Goal: Transaction & Acquisition: Purchase product/service

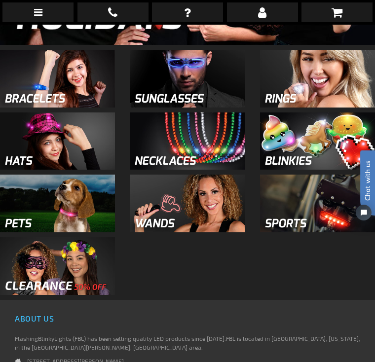
scroll to position [726, 0]
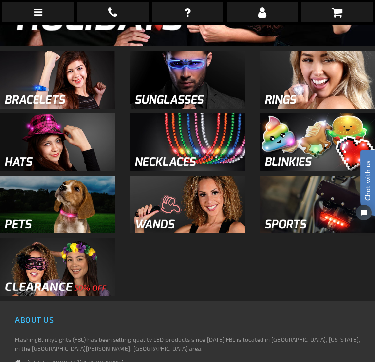
click at [65, 158] on img at bounding box center [57, 143] width 115 height 58
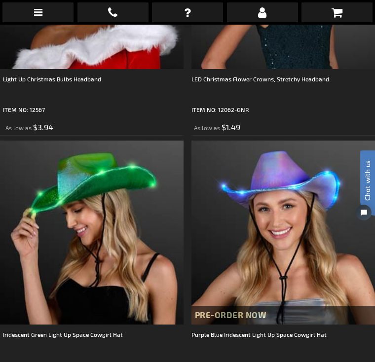
scroll to position [2131, 0]
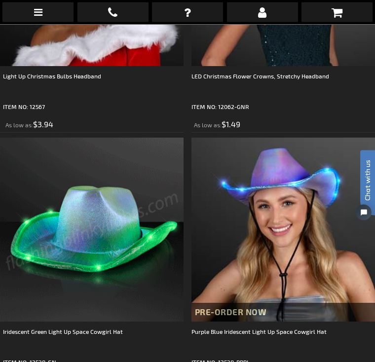
click at [119, 266] on img at bounding box center [92, 230] width 184 height 184
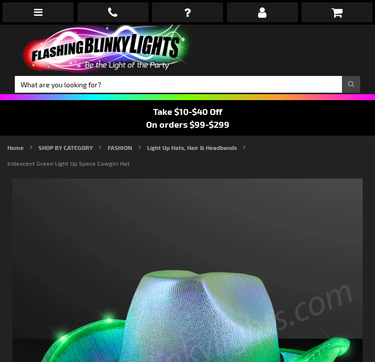
type input "5648"
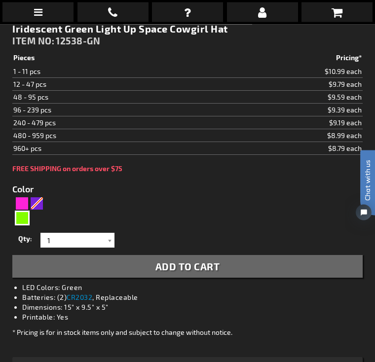
scroll to position [452, 0]
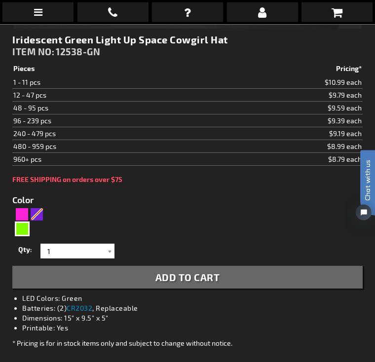
click at [201, 282] on span "Add to Cart" at bounding box center [188, 278] width 65 height 12
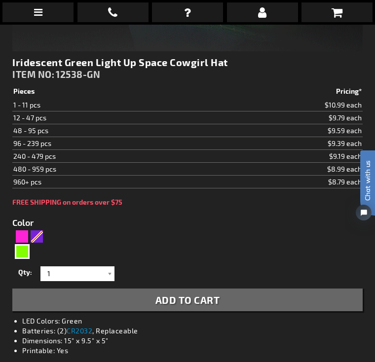
click at [342, 16] on icon at bounding box center [337, 12] width 11 height 12
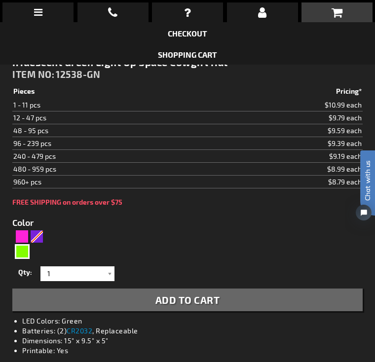
click at [347, 18] on link at bounding box center [337, 12] width 71 height 20
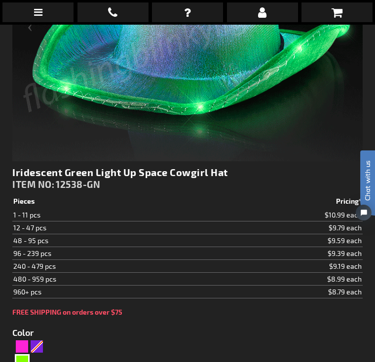
scroll to position [340, 0]
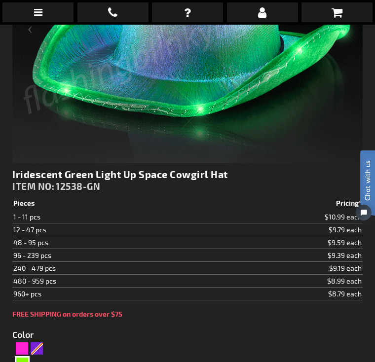
click at [338, 17] on icon at bounding box center [337, 12] width 11 height 12
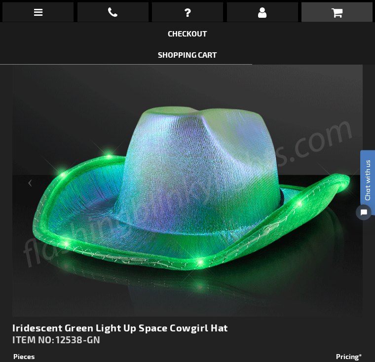
scroll to position [187, 0]
click at [193, 37] on link "Checkout" at bounding box center [188, 33] width 40 height 9
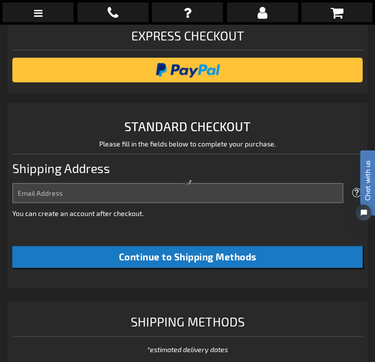
scroll to position [246, 0]
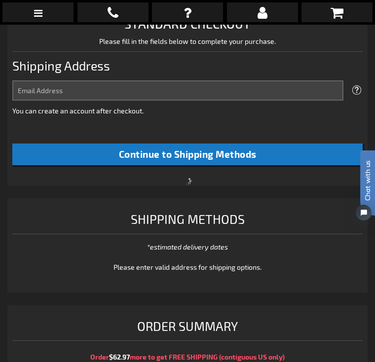
select select "US"
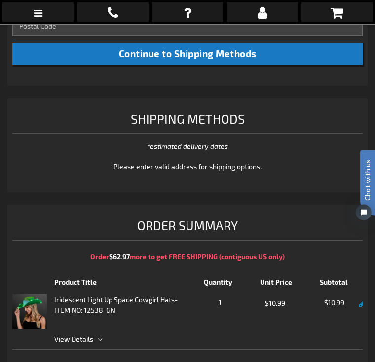
scroll to position [605, 0]
click at [208, 150] on p "*estimated delivery dates" at bounding box center [187, 146] width 175 height 10
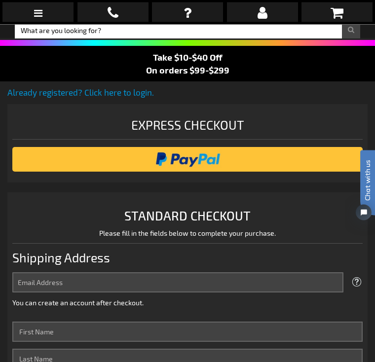
scroll to position [0, 0]
